Goal: Task Accomplishment & Management: Use online tool/utility

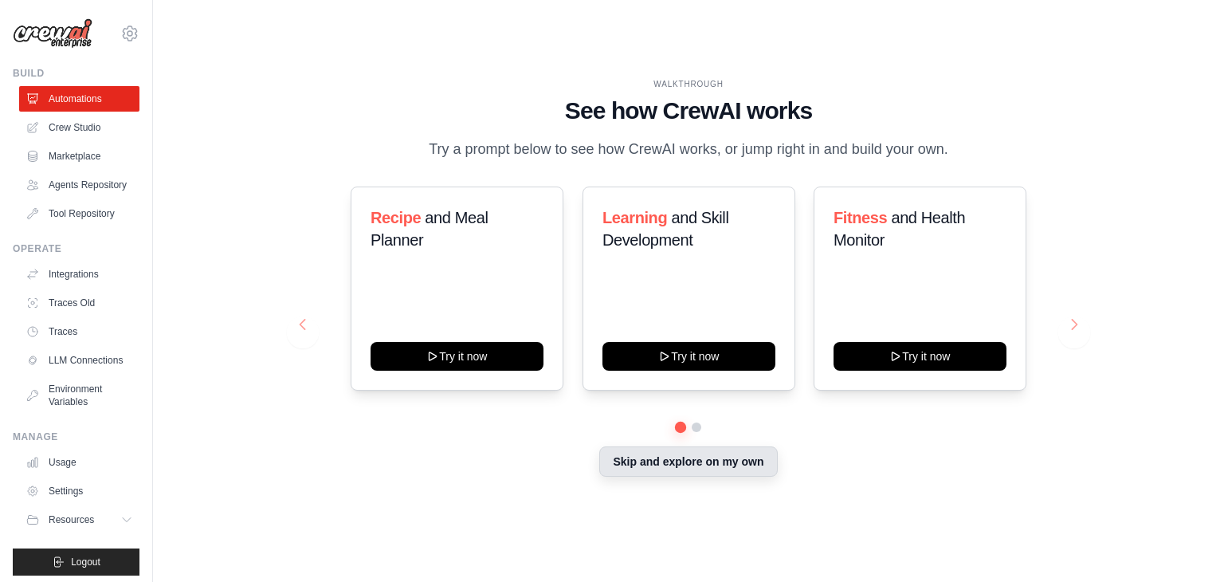
click at [680, 467] on button "Skip and explore on my own" at bounding box center [688, 461] width 178 height 30
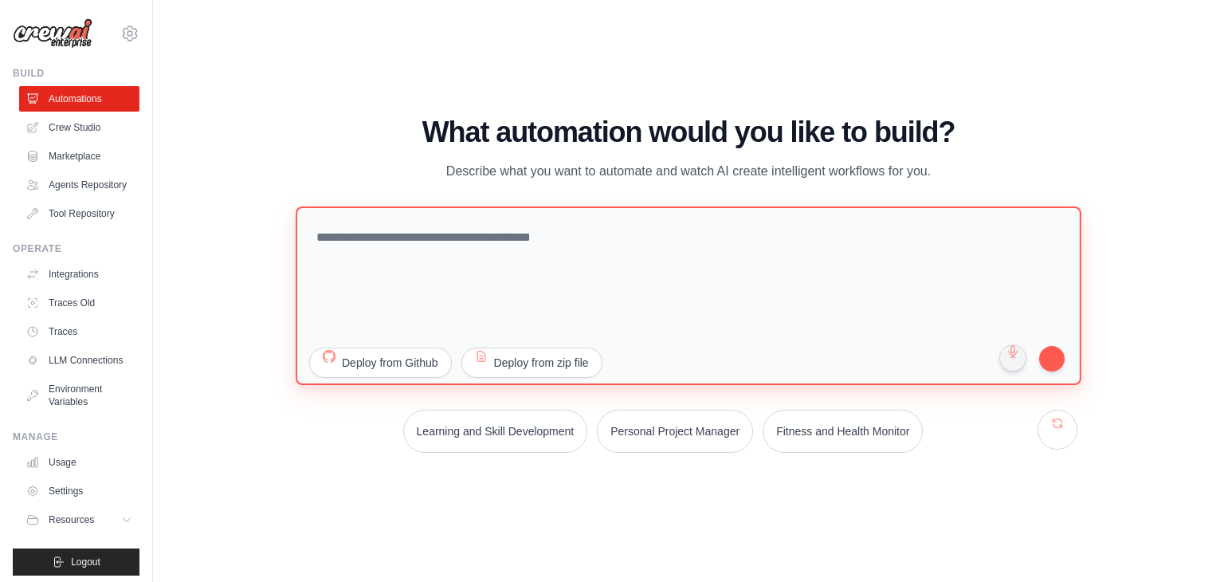
click at [616, 208] on textarea at bounding box center [689, 295] width 786 height 179
paste textarea "**********"
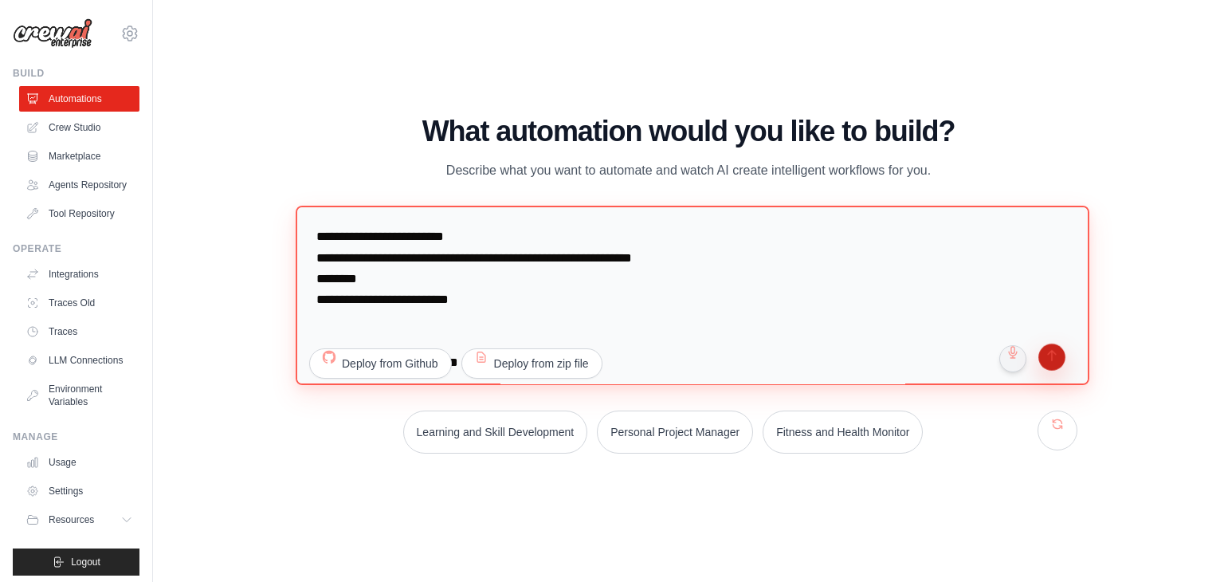
type textarea "**********"
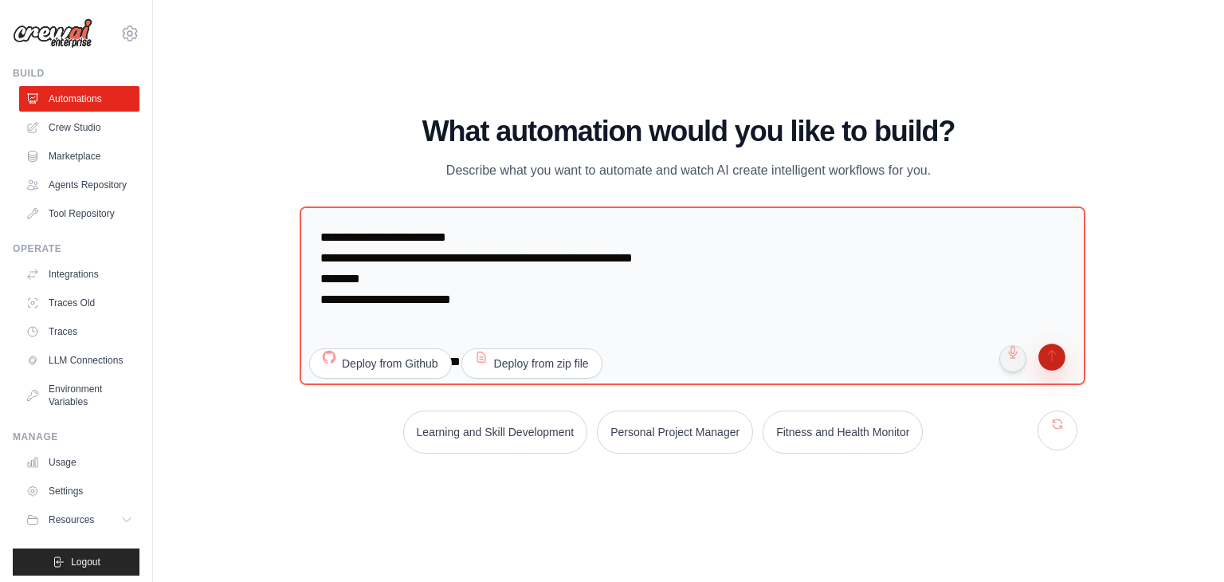
click at [1056, 349] on button "submit" at bounding box center [1052, 359] width 30 height 30
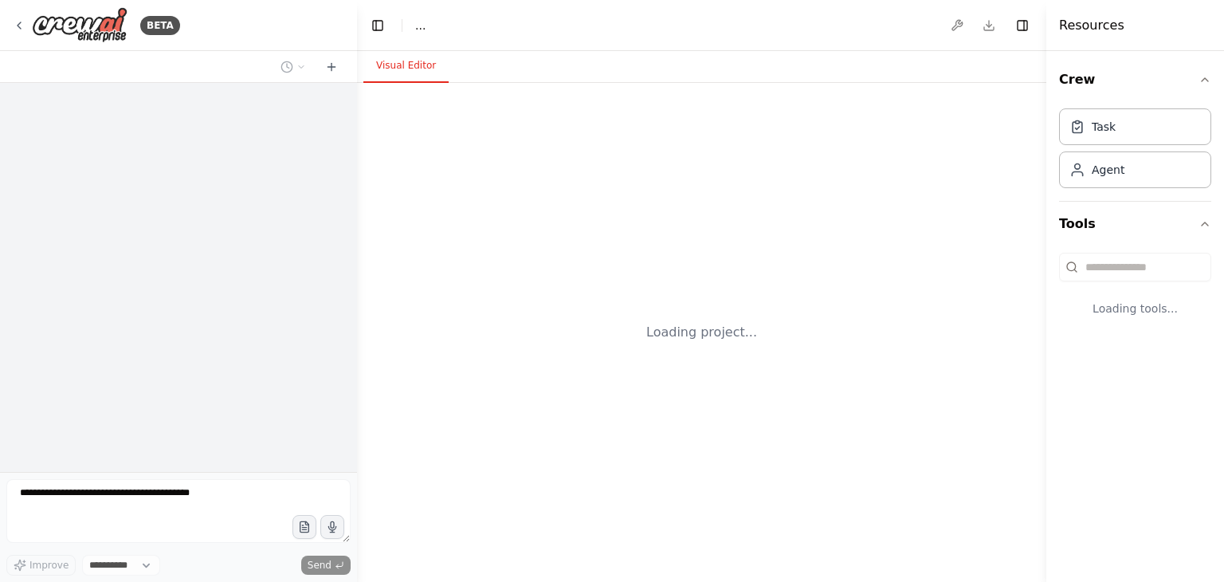
select select "****"
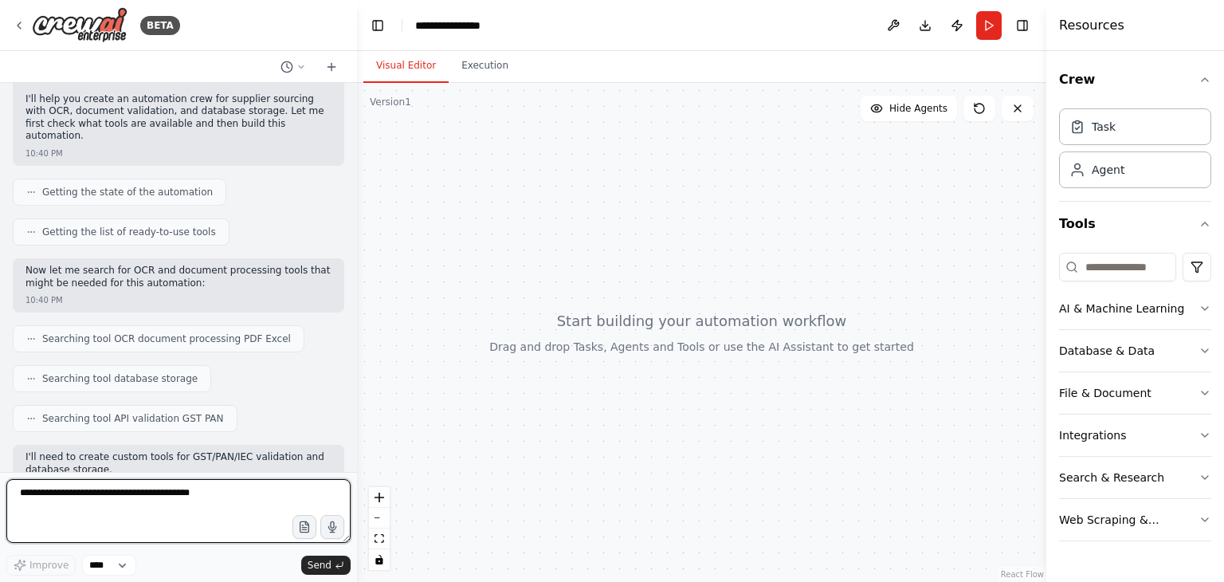
scroll to position [249, 0]
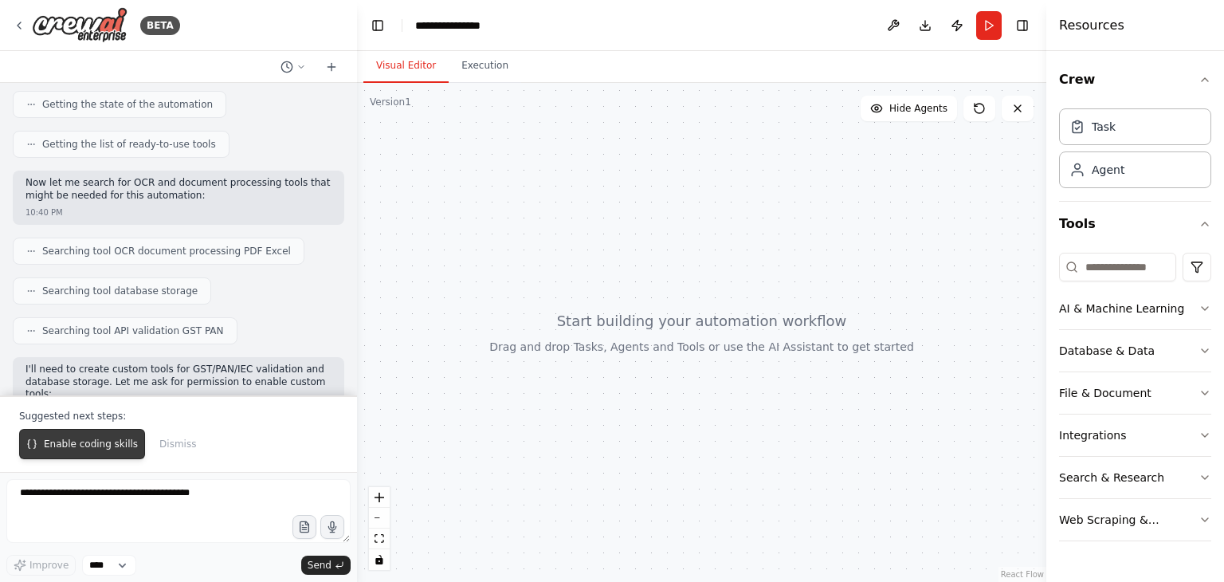
click at [122, 444] on span "Enable coding skills" at bounding box center [91, 444] width 94 height 13
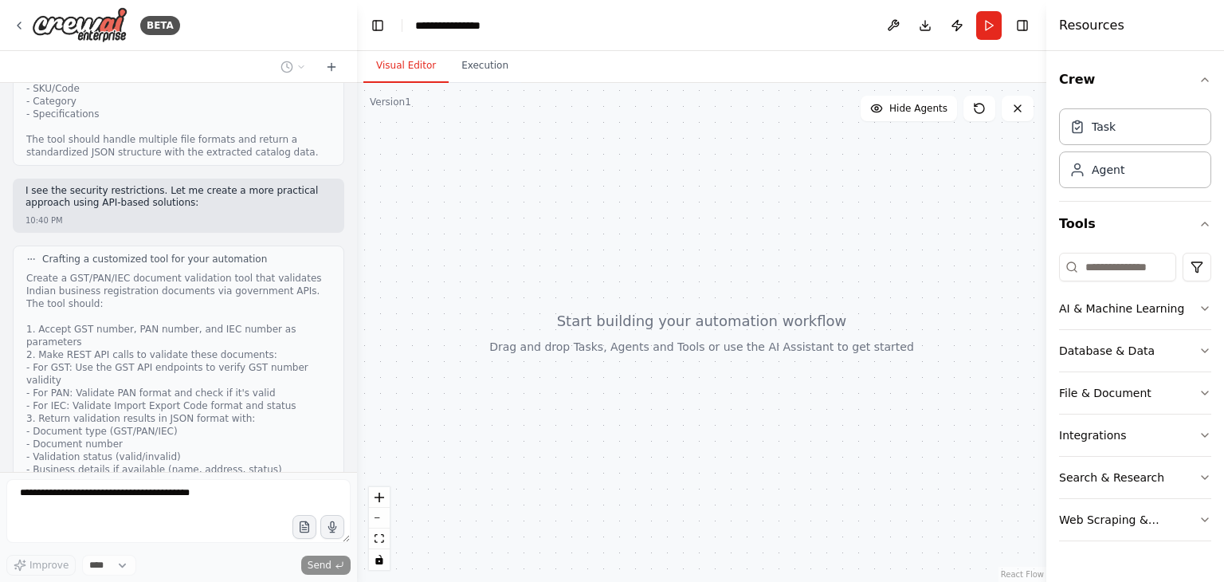
scroll to position [1311, 0]
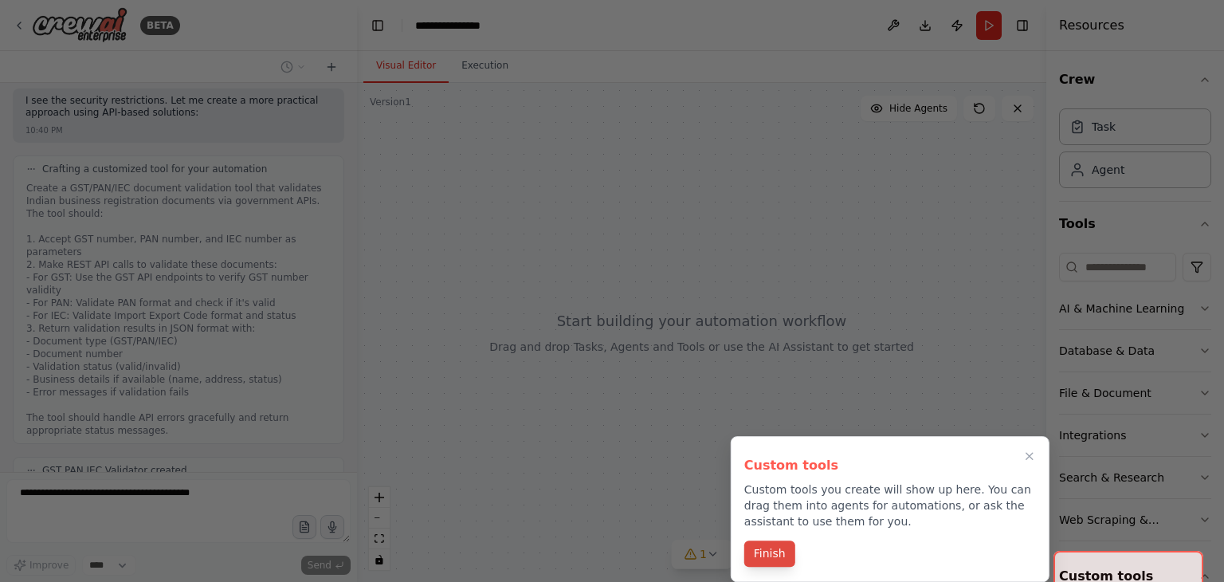
click at [772, 551] on button "Finish" at bounding box center [769, 553] width 51 height 26
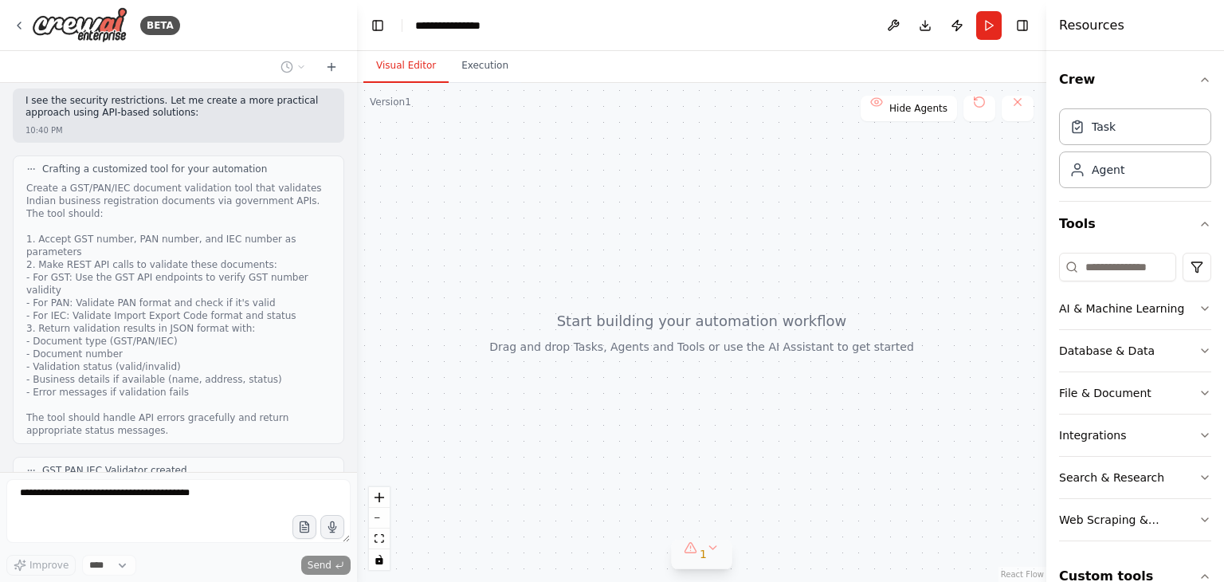
click at [692, 560] on div "1" at bounding box center [695, 554] width 23 height 16
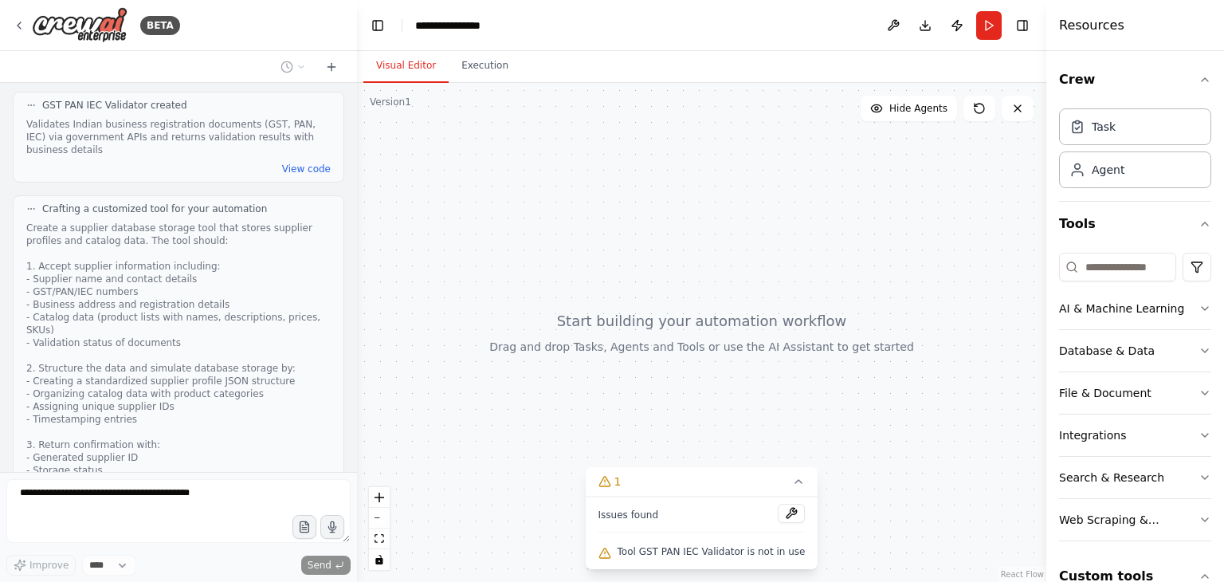
scroll to position [2095, 0]
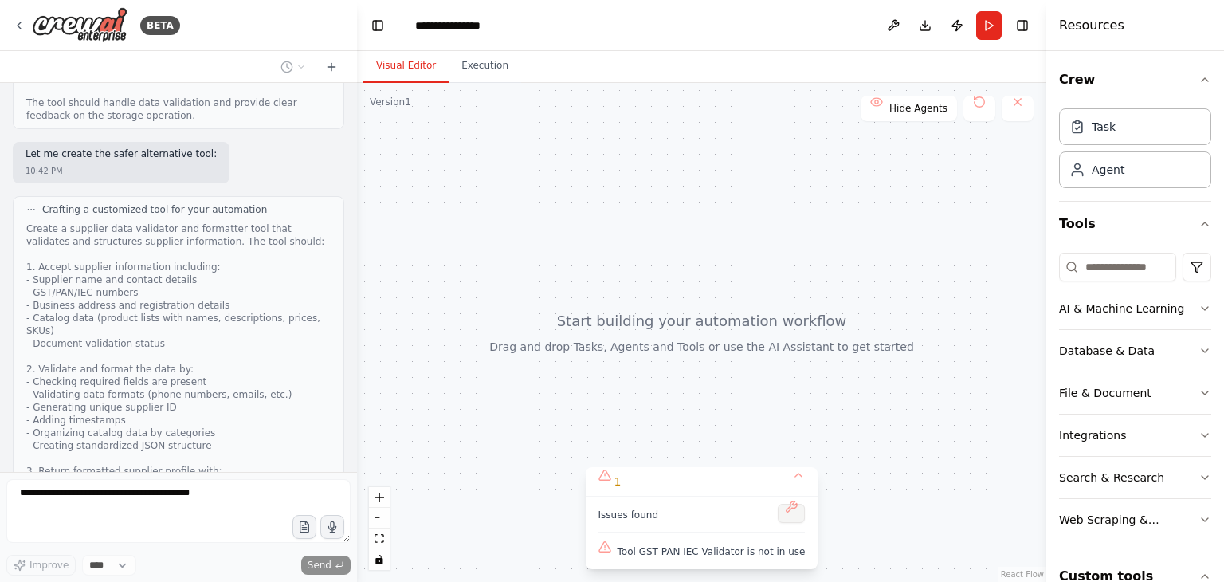
click at [780, 517] on button at bounding box center [791, 513] width 27 height 19
click at [788, 479] on button "1" at bounding box center [702, 481] width 233 height 29
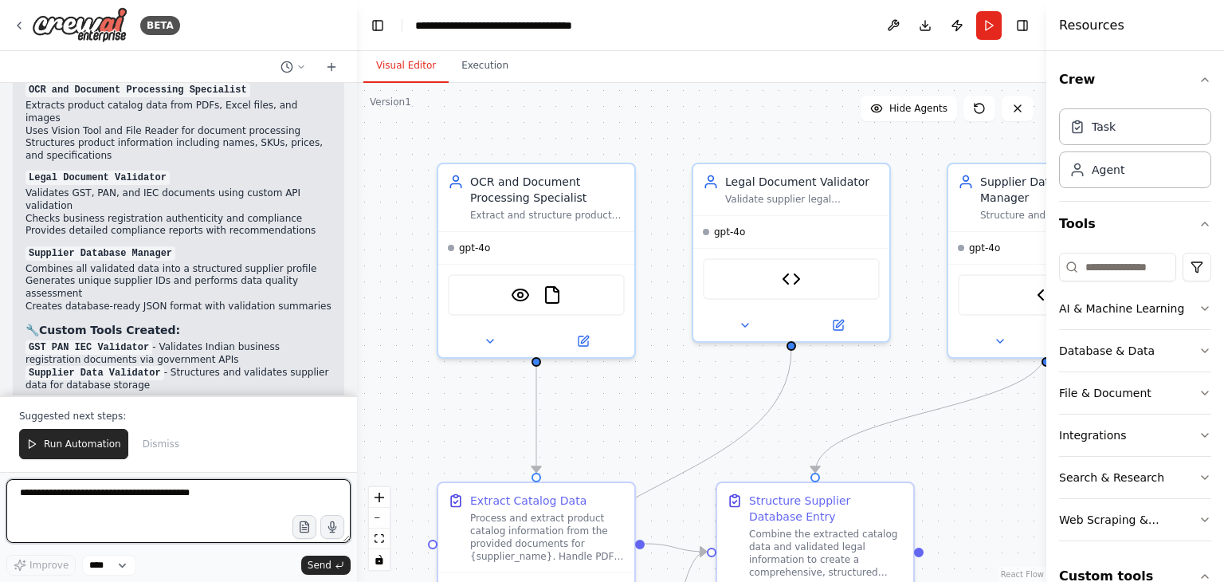
scroll to position [3925, 0]
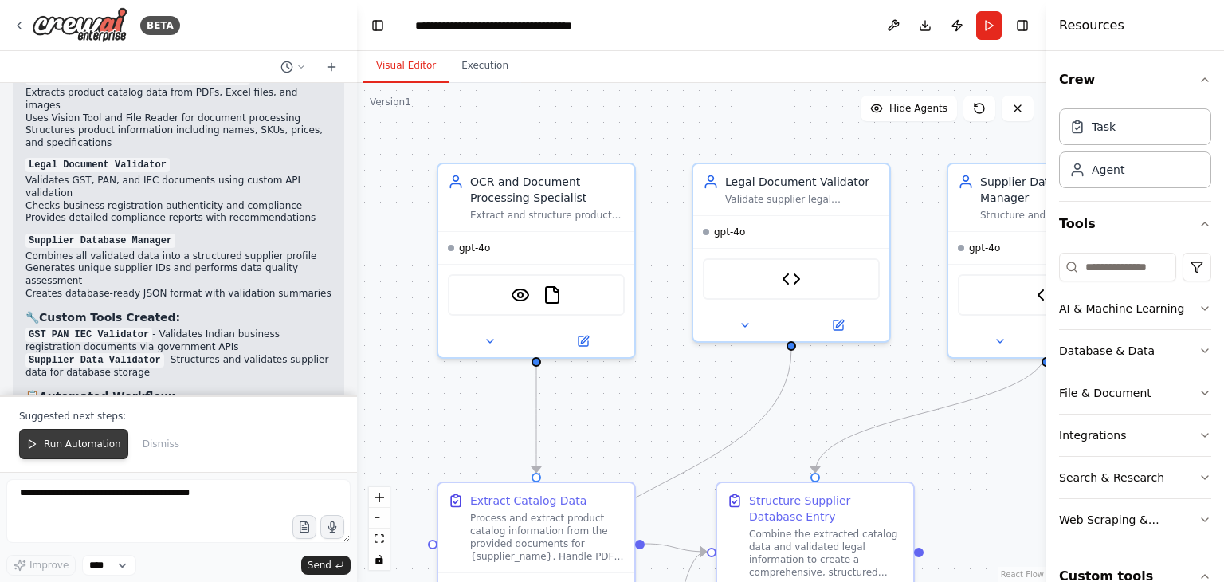
click at [73, 446] on span "Run Automation" at bounding box center [82, 444] width 77 height 13
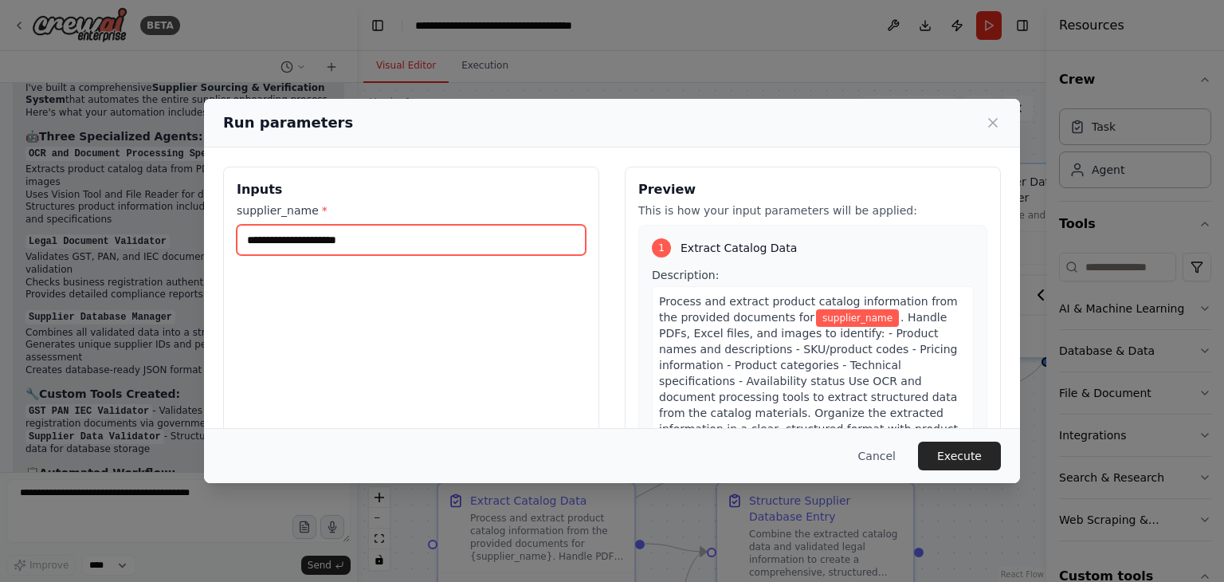
click at [405, 238] on input "supplier_name *" at bounding box center [411, 240] width 349 height 30
type input "*"
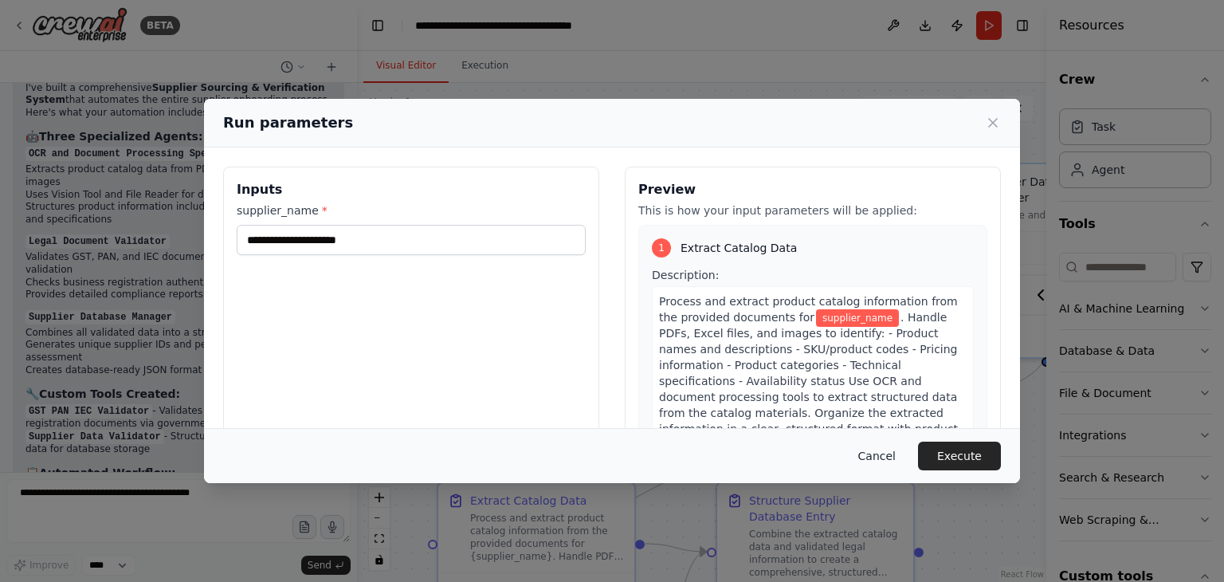
click at [880, 456] on button "Cancel" at bounding box center [877, 456] width 63 height 29
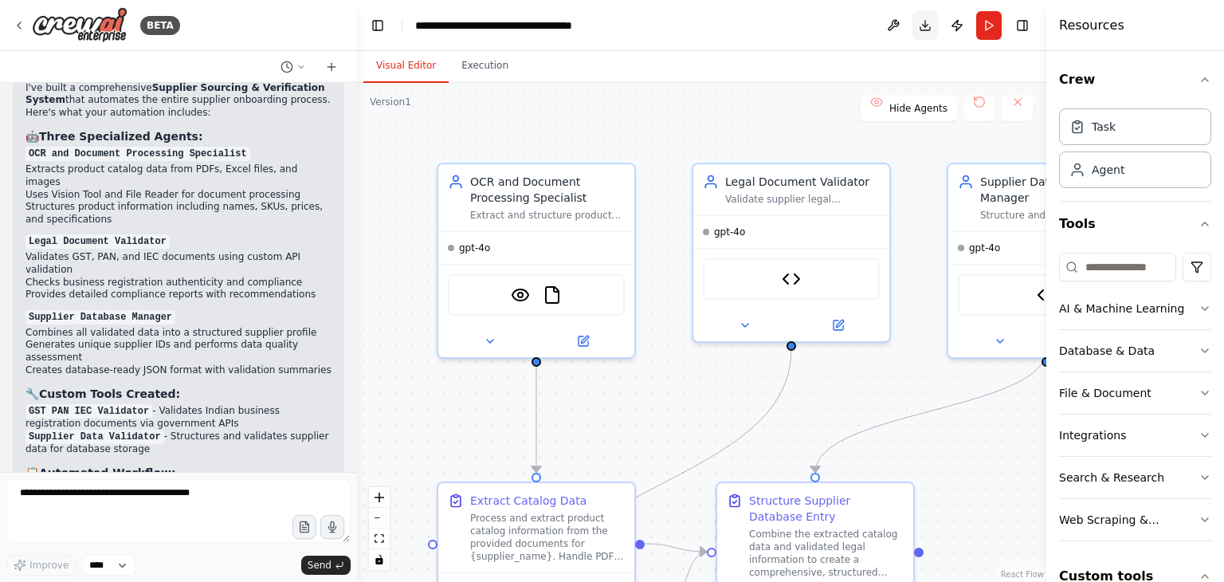
click at [921, 29] on button "Download" at bounding box center [926, 25] width 26 height 29
